Goal: Task Accomplishment & Management: Use online tool/utility

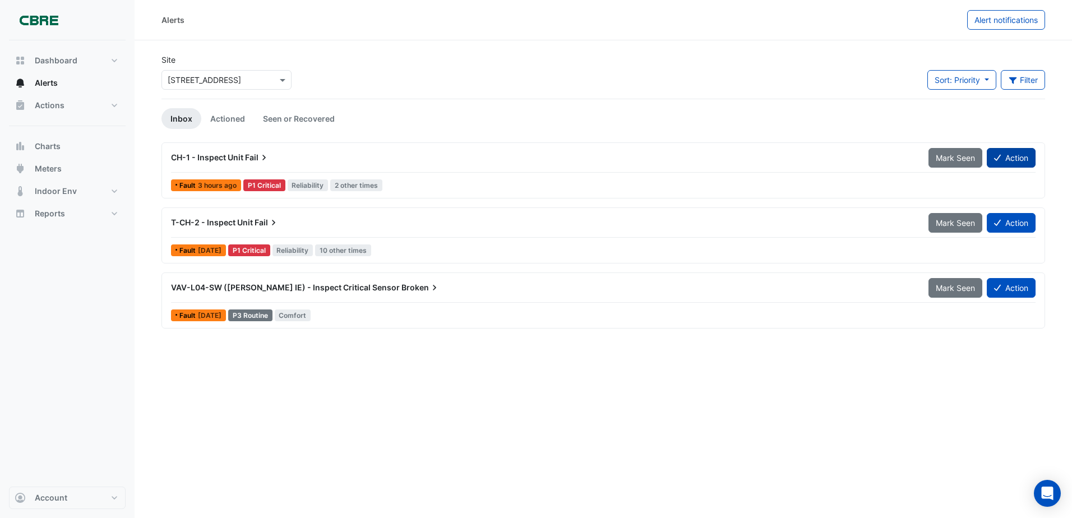
click at [1022, 164] on button "Action" at bounding box center [1011, 158] width 49 height 20
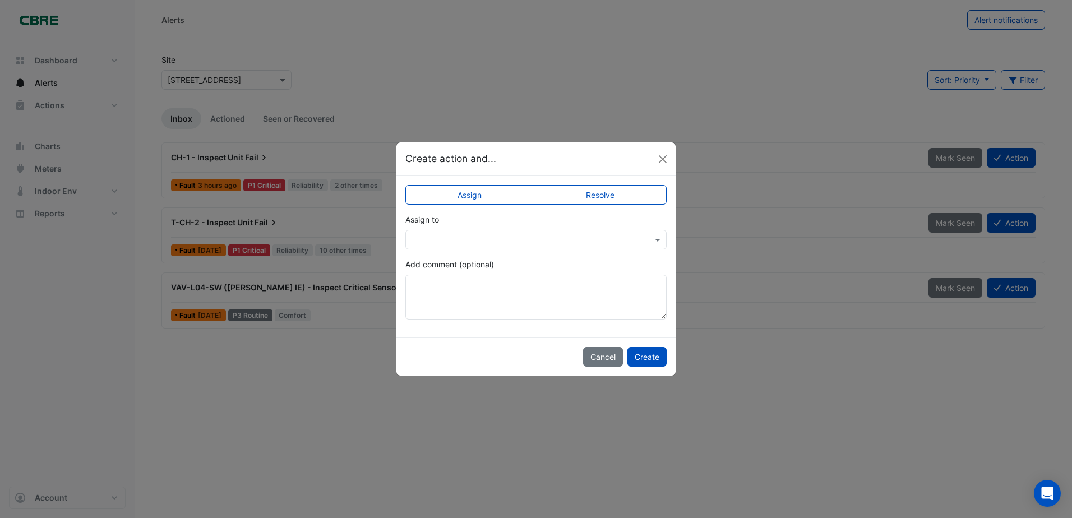
click at [622, 195] on label "Resolve" at bounding box center [600, 195] width 133 height 20
click at [659, 360] on button "Create" at bounding box center [646, 357] width 39 height 20
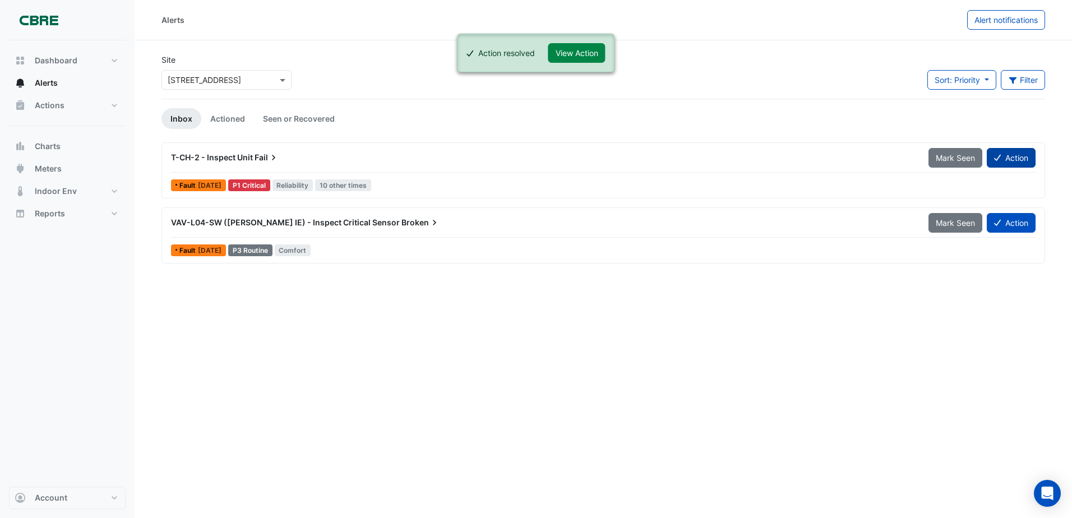
click at [1013, 161] on button "Action" at bounding box center [1011, 158] width 49 height 20
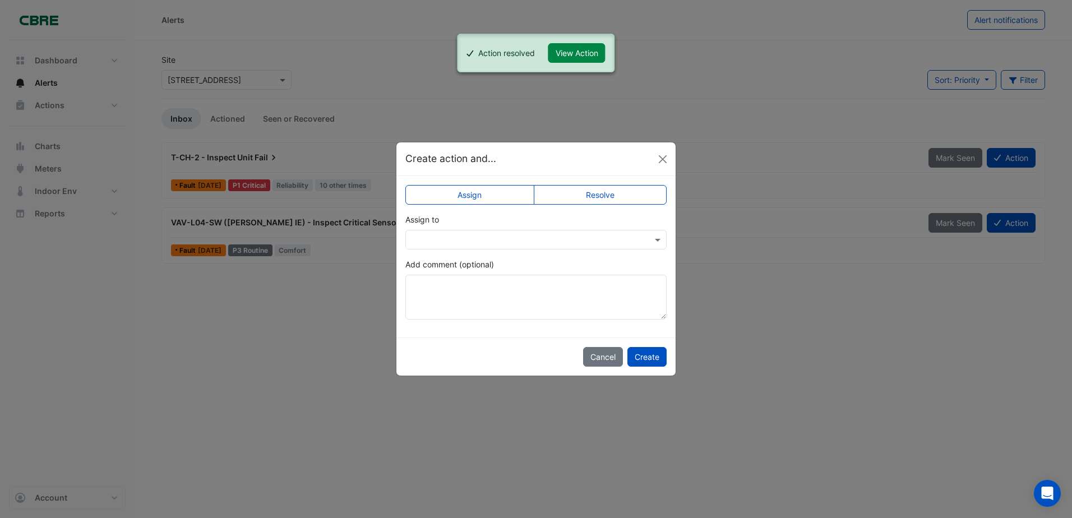
click at [637, 200] on label "Resolve" at bounding box center [600, 195] width 133 height 20
click at [646, 354] on button "Create" at bounding box center [646, 357] width 39 height 20
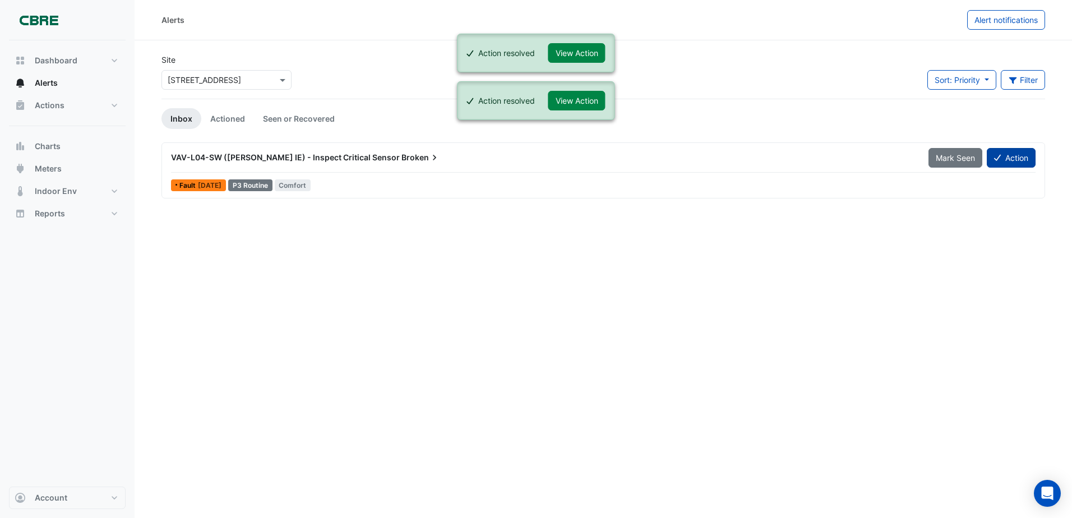
click at [1013, 157] on button "Action" at bounding box center [1011, 158] width 49 height 20
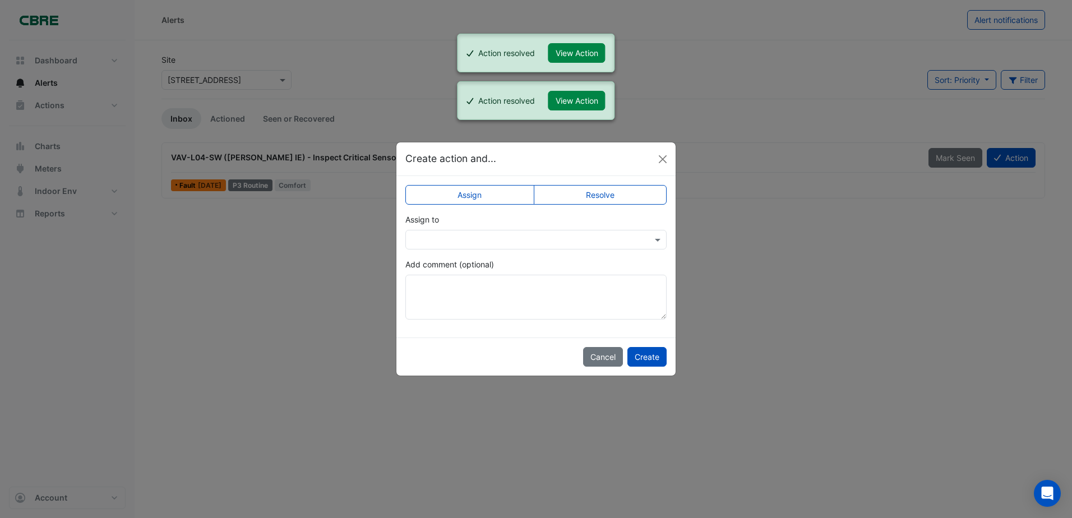
click at [608, 197] on label "Resolve" at bounding box center [600, 195] width 133 height 20
click at [655, 357] on button "Create" at bounding box center [646, 357] width 39 height 20
